Goal: Task Accomplishment & Management: Use online tool/utility

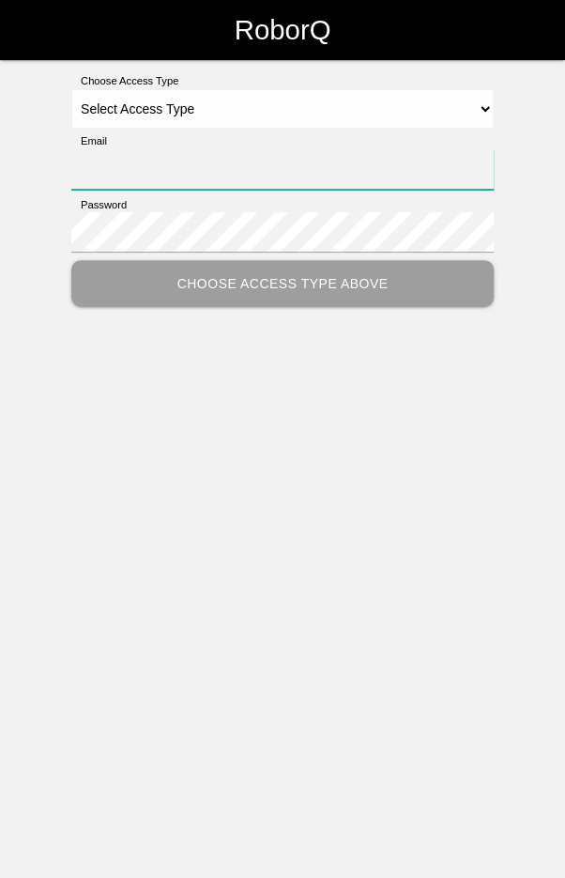
click at [433, 166] on input "Email" at bounding box center [282, 169] width 422 height 40
type input "[EMAIL_ADDRESS][DOMAIN_NAME]"
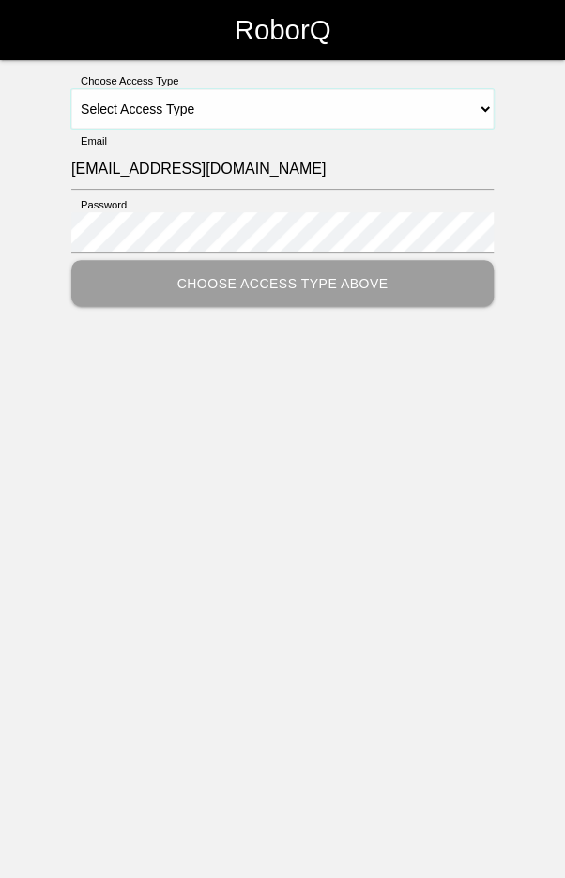
click at [294, 101] on select "Select Access Type Admin Customer Supervisor Worker" at bounding box center [282, 108] width 422 height 39
select select "Worker"
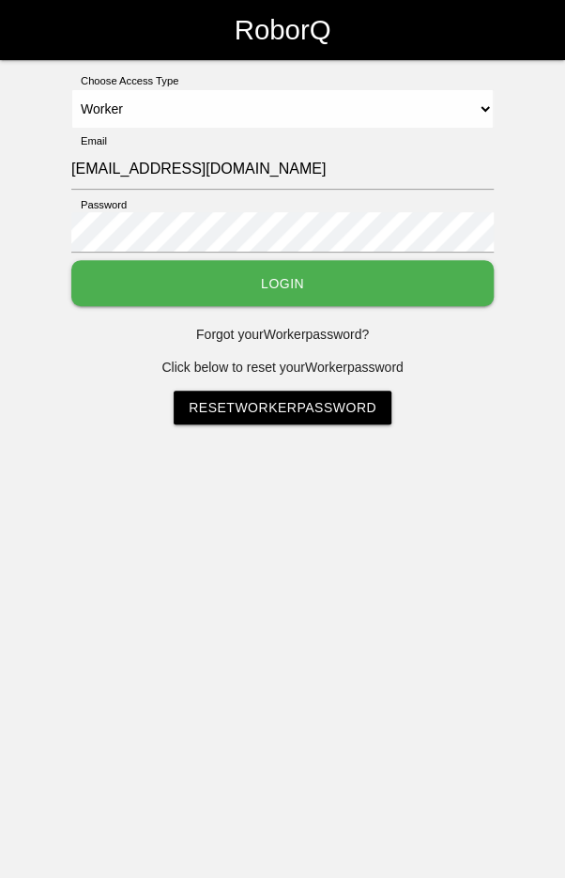
click at [299, 280] on button "Login" at bounding box center [282, 283] width 422 height 46
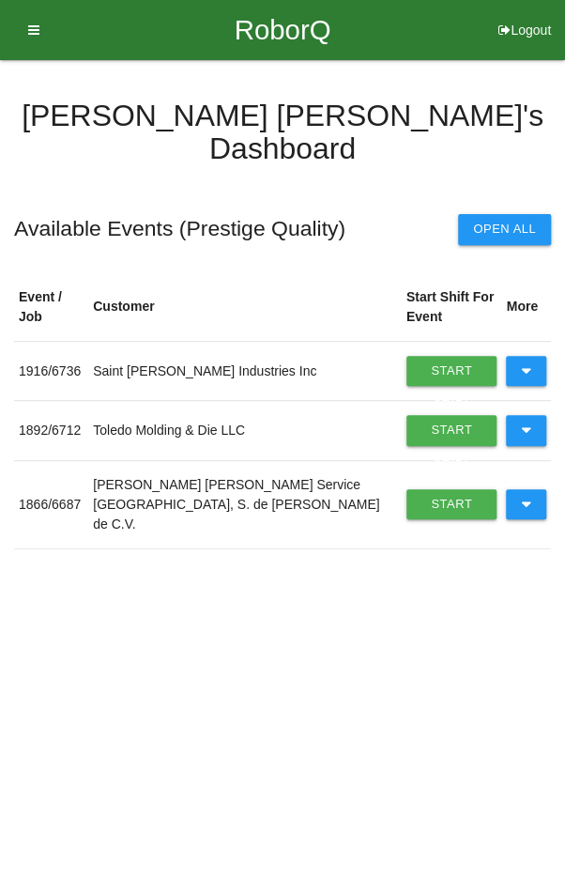
click at [522, 489] on icon at bounding box center [526, 504] width 10 height 30
click at [413, 490] on link "Start Shift" at bounding box center [451, 504] width 91 height 30
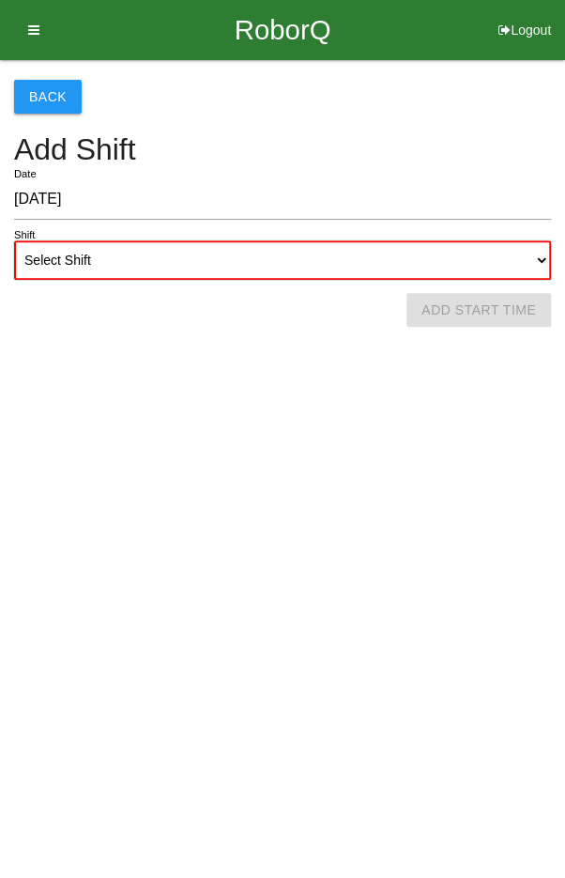
click at [375, 260] on select "Select Shift 1st Shift 2nd Shift 3rd Shift 4th Shift" at bounding box center [282, 259] width 537 height 39
select select "2"
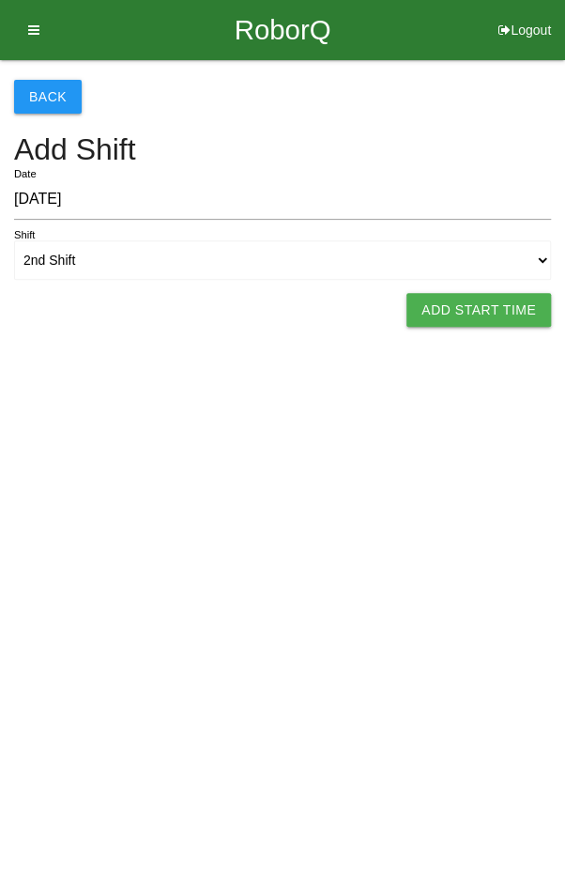
click at [505, 313] on button "Add Start Time" at bounding box center [478, 310] width 145 height 34
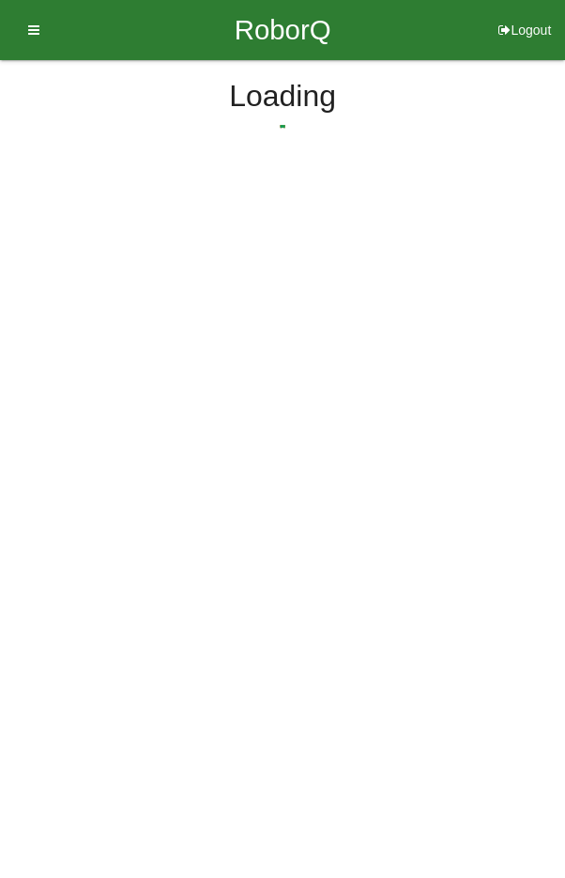
select select "3"
select select "10"
select select "2"
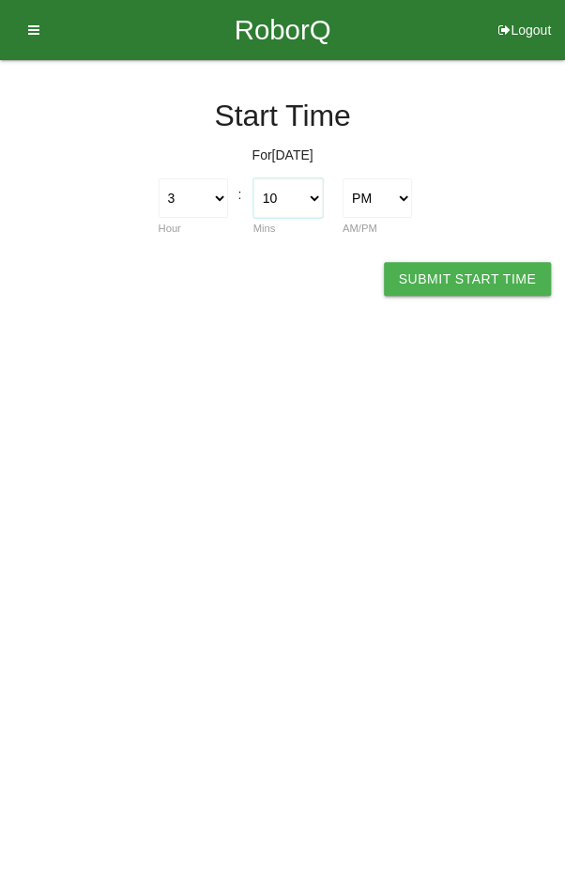
click at [297, 197] on select "00 01 02 03 04 05 06 07 08 09 10 11 12 13 14 15 16 17 18 19 20 21 22 23 24 25 2…" at bounding box center [287, 197] width 69 height 39
select select "0"
click at [195, 187] on select "1 2 3 4 5 6 7 8 9 10 11 12" at bounding box center [193, 197] width 69 height 39
select select "2"
click at [479, 265] on button "Submit Start Time" at bounding box center [467, 279] width 167 height 34
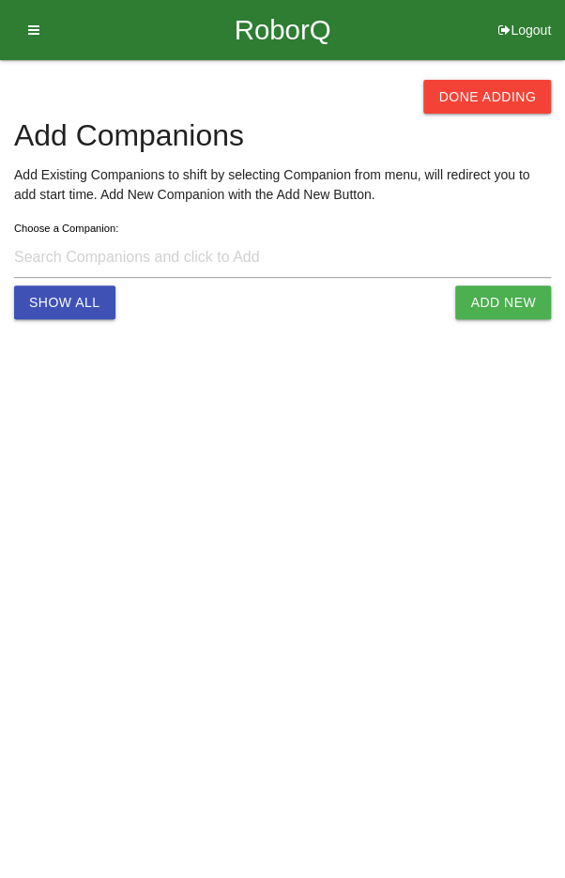
click at [486, 90] on button "Done Adding" at bounding box center [487, 97] width 128 height 34
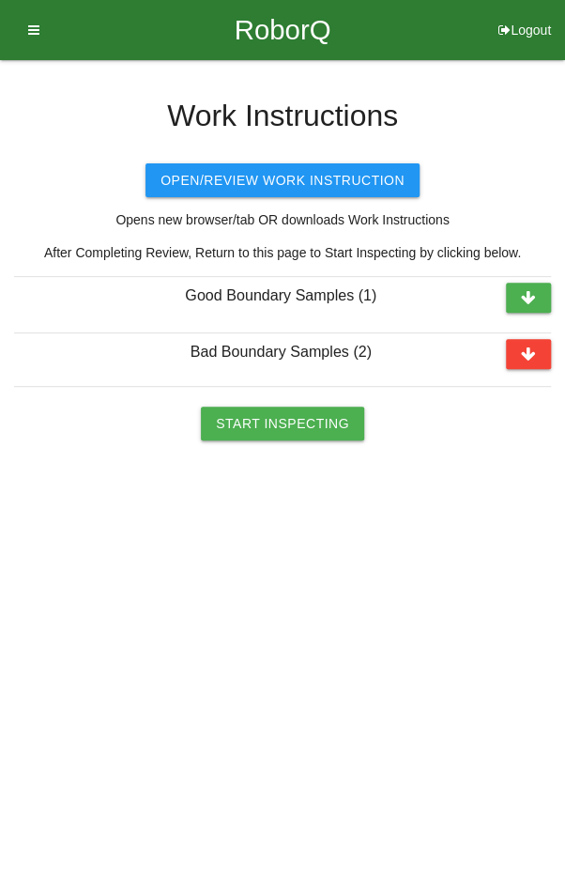
click at [298, 413] on button "Start Inspecting" at bounding box center [282, 423] width 163 height 34
